Goal: Task Accomplishment & Management: Manage account settings

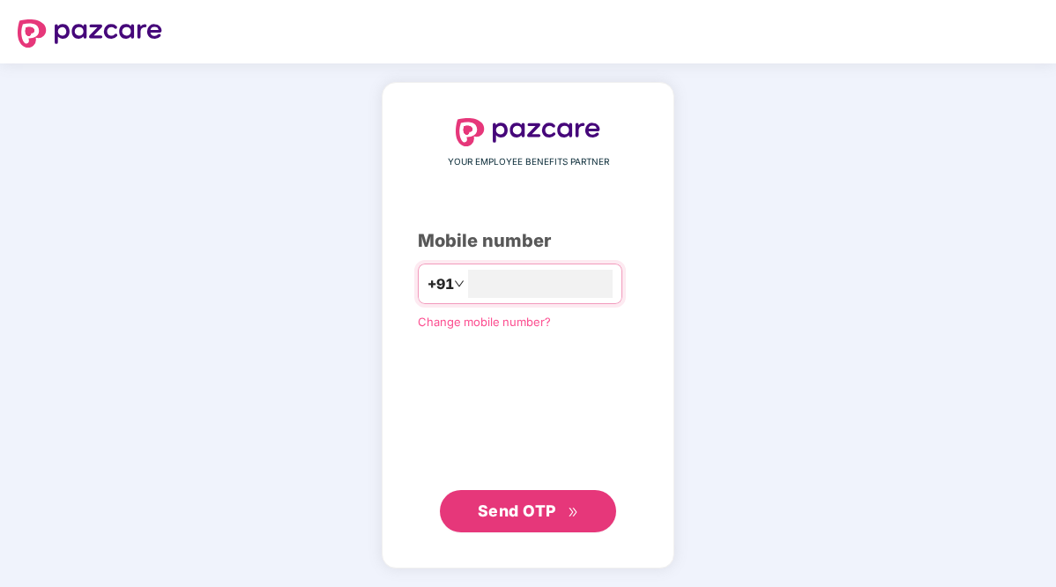
type input "**********"
click at [487, 509] on span "Send OTP" at bounding box center [517, 511] width 78 height 19
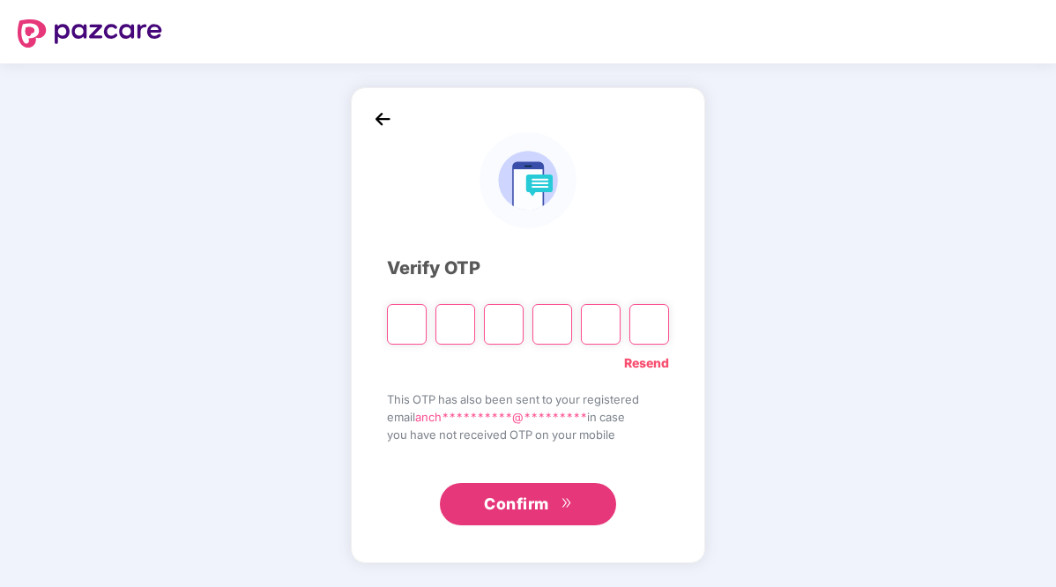
type input "*"
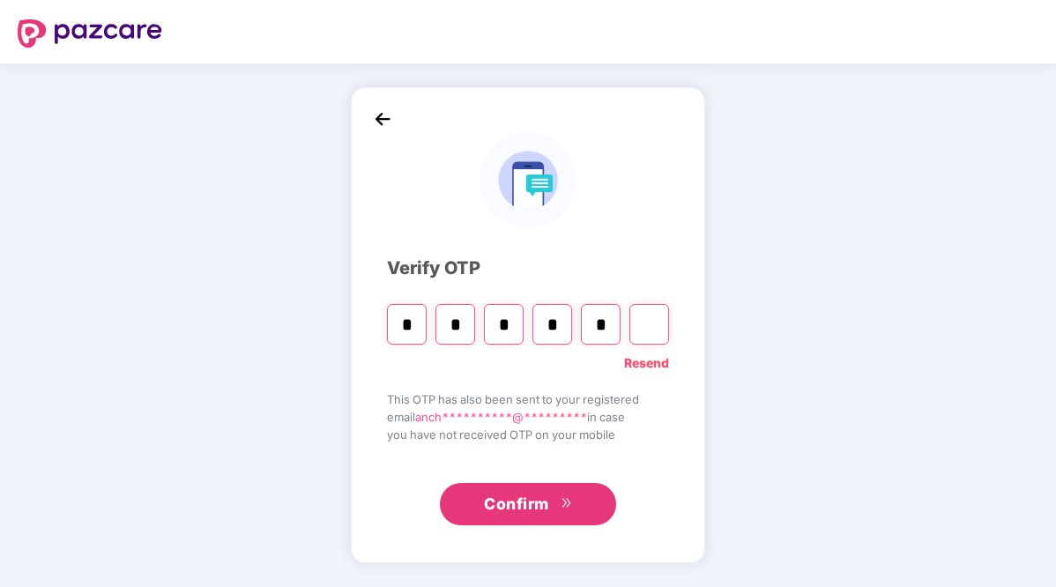
type input "*"
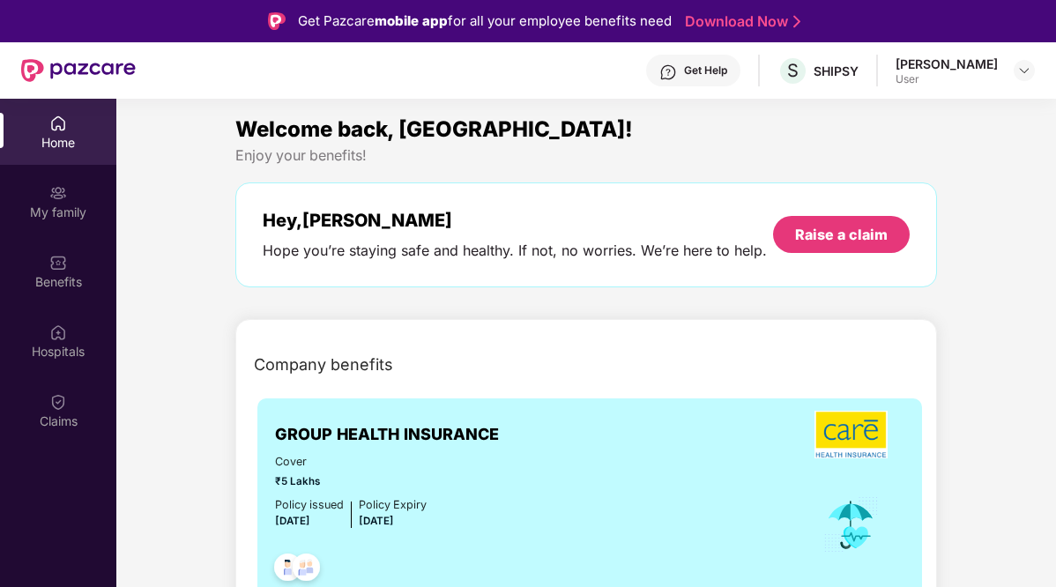
click at [1010, 60] on div "[PERSON_NAME] User" at bounding box center [965, 71] width 139 height 31
click at [1017, 65] on img at bounding box center [1024, 70] width 14 height 14
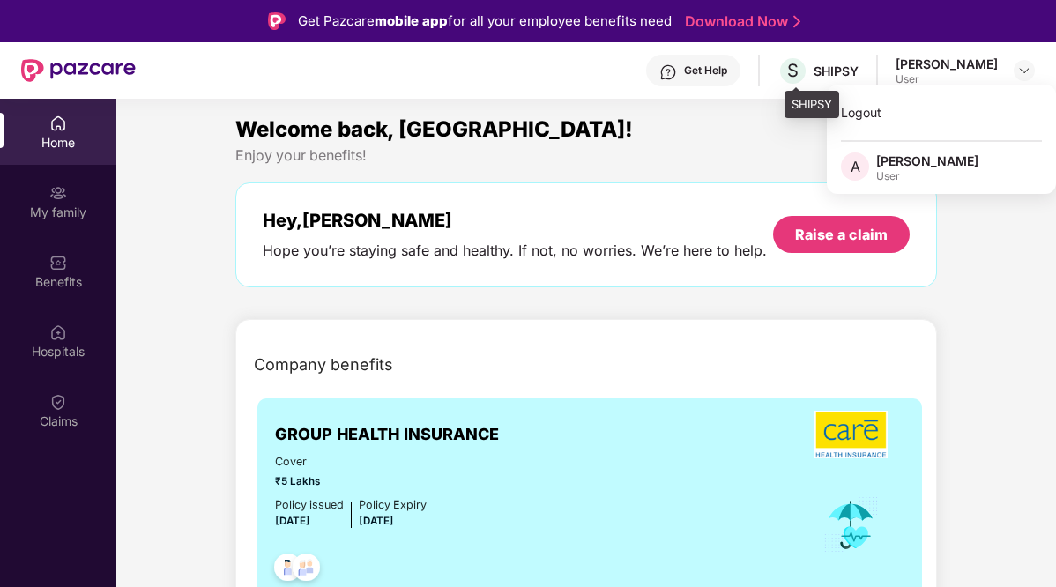
click at [823, 57] on div "S SHIPSY" at bounding box center [818, 71] width 81 height 31
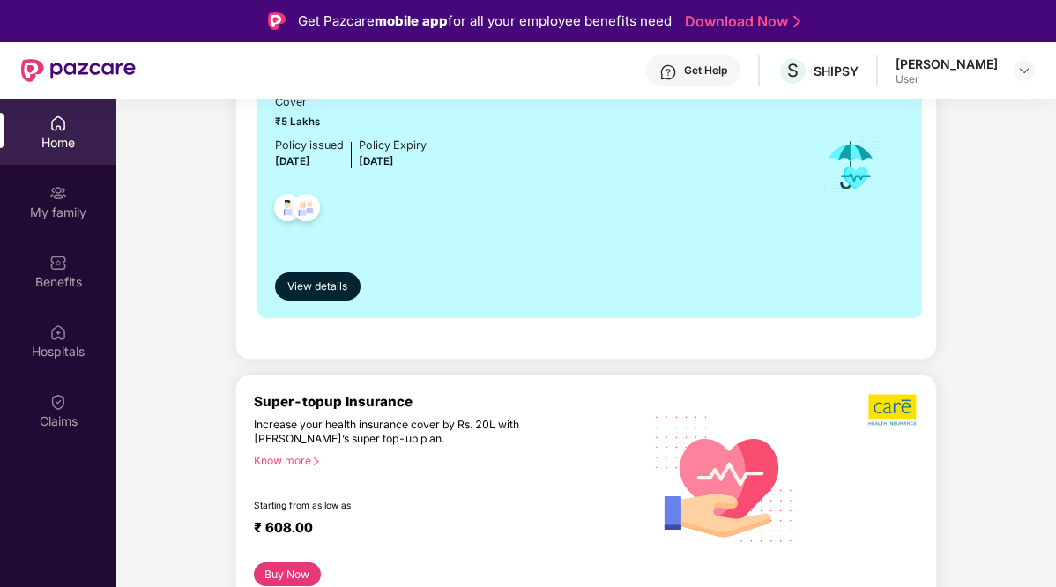
scroll to position [376, 0]
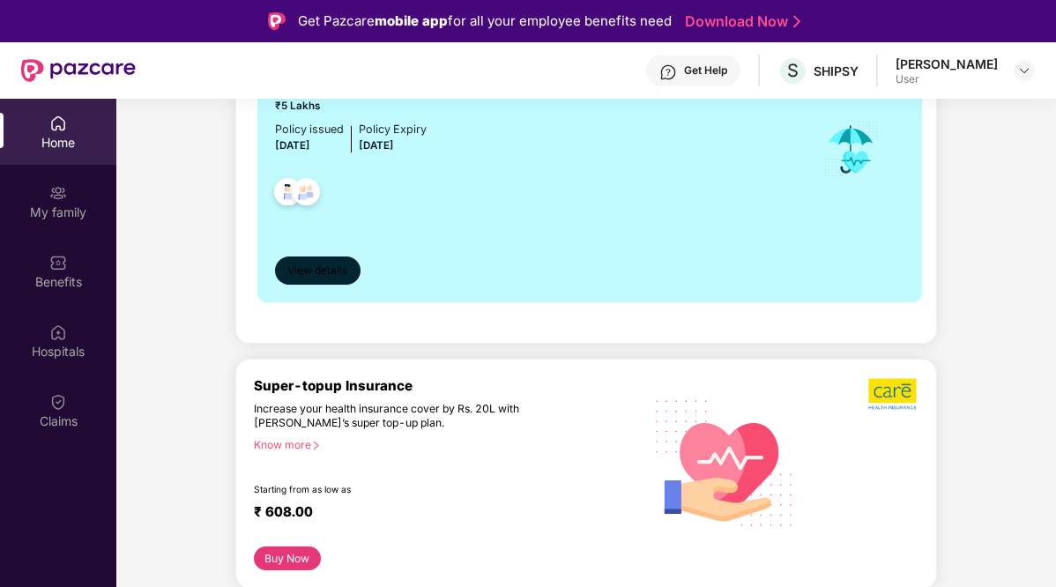
click at [347, 279] on span "View details" at bounding box center [317, 271] width 60 height 17
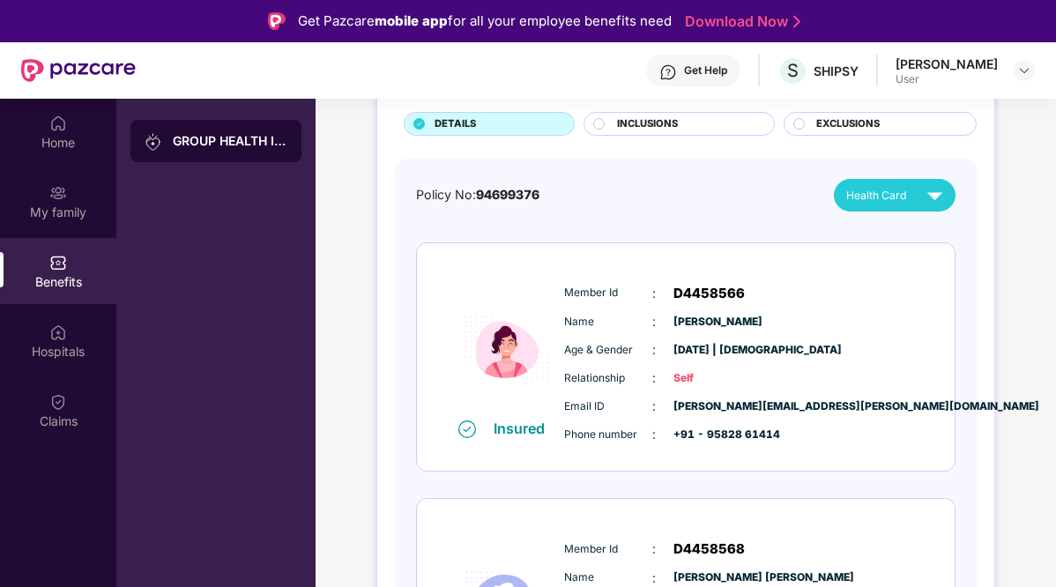
scroll to position [114, 0]
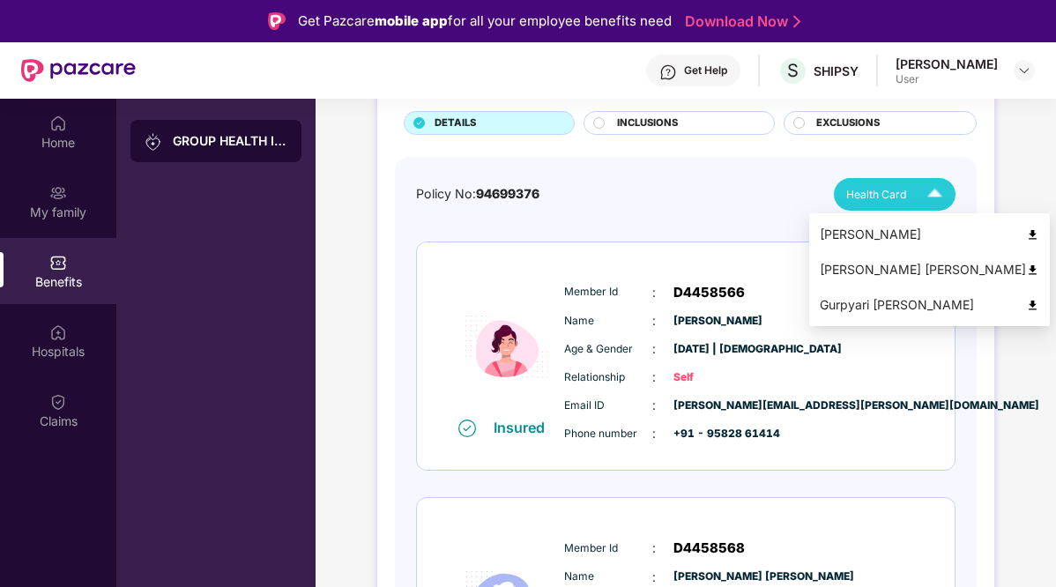
click at [931, 201] on img at bounding box center [934, 194] width 31 height 31
click at [1026, 229] on img at bounding box center [1032, 234] width 13 height 13
